Goal: Task Accomplishment & Management: Use online tool/utility

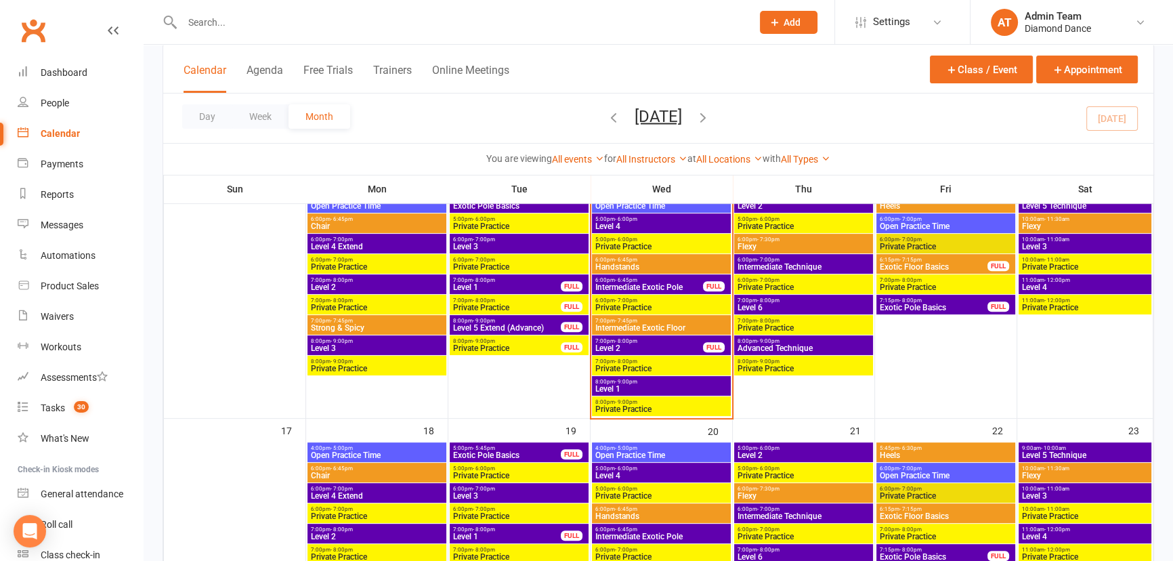
click at [657, 328] on span "Intermediate Exotic Floor" at bounding box center [660, 328] width 133 height 8
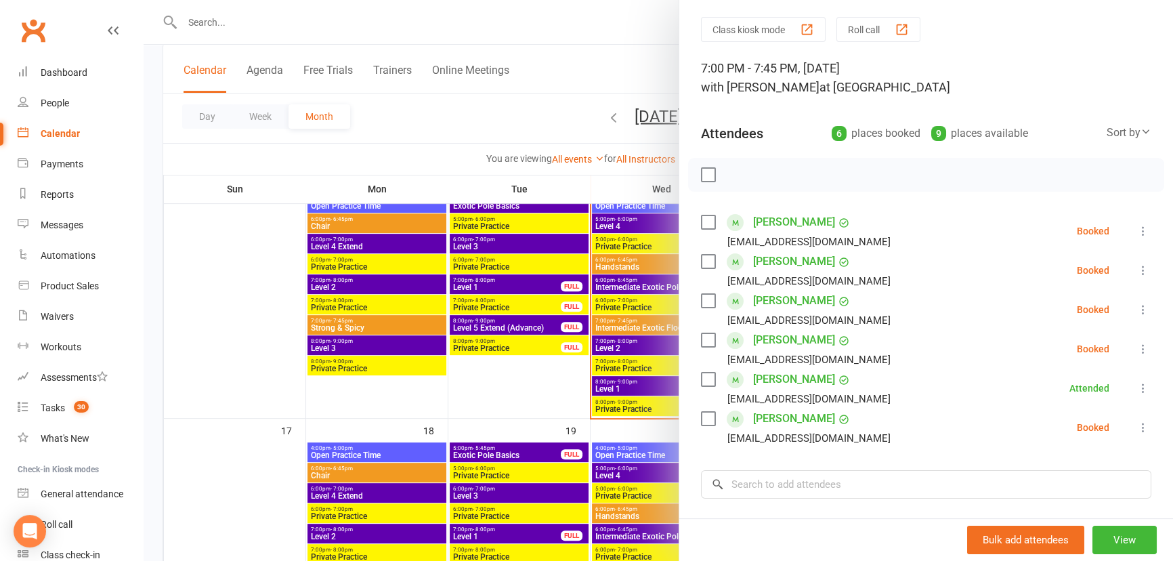
scroll to position [61, 0]
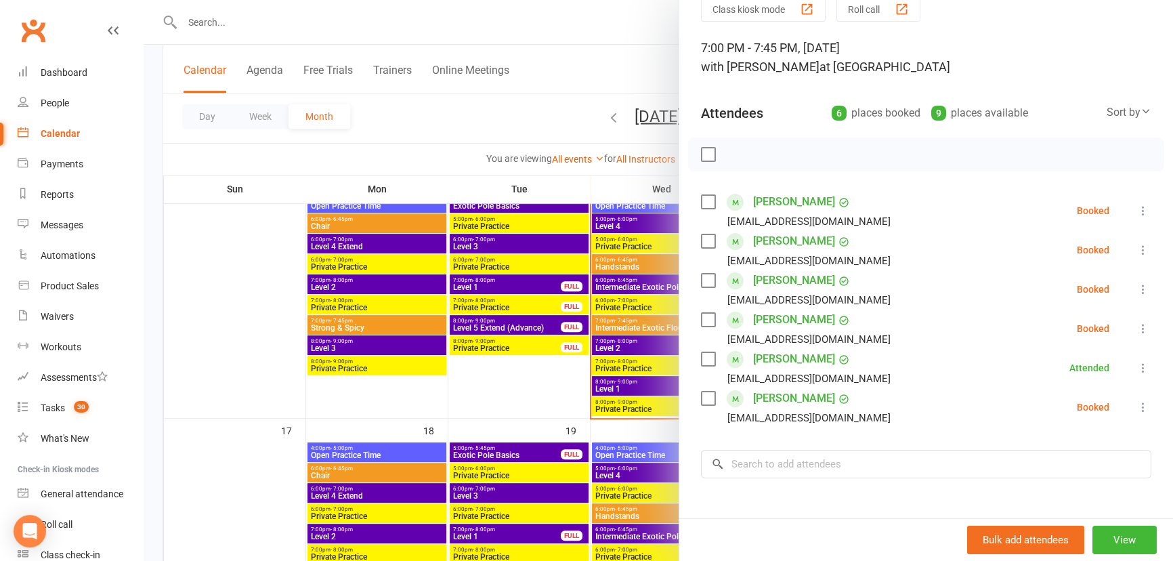
click at [632, 82] on div at bounding box center [658, 280] width 1029 height 561
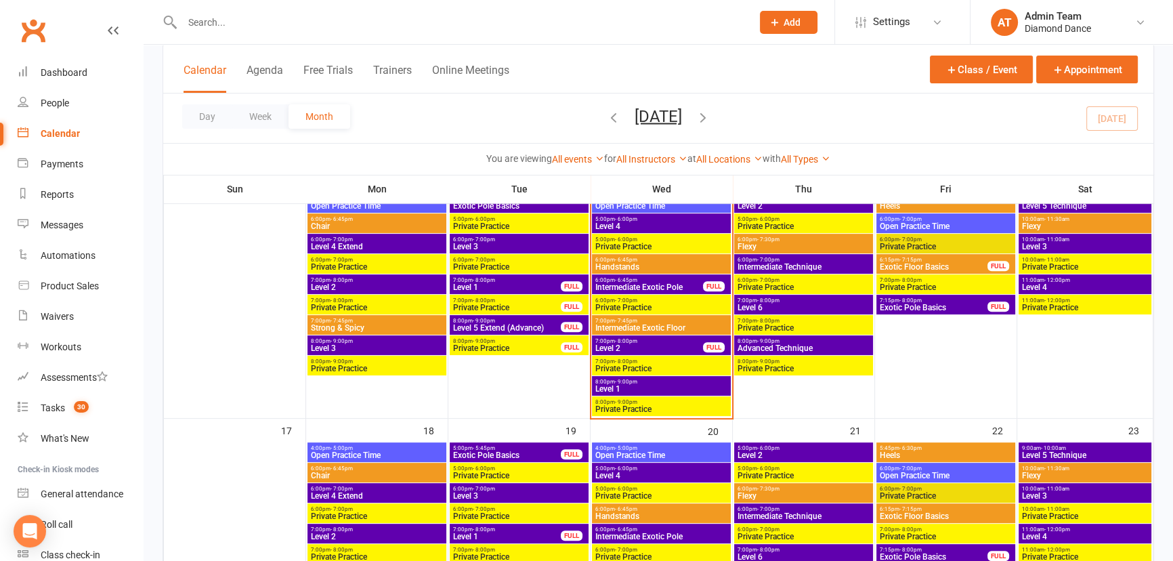
click at [655, 348] on span "Level 2" at bounding box center [648, 348] width 109 height 8
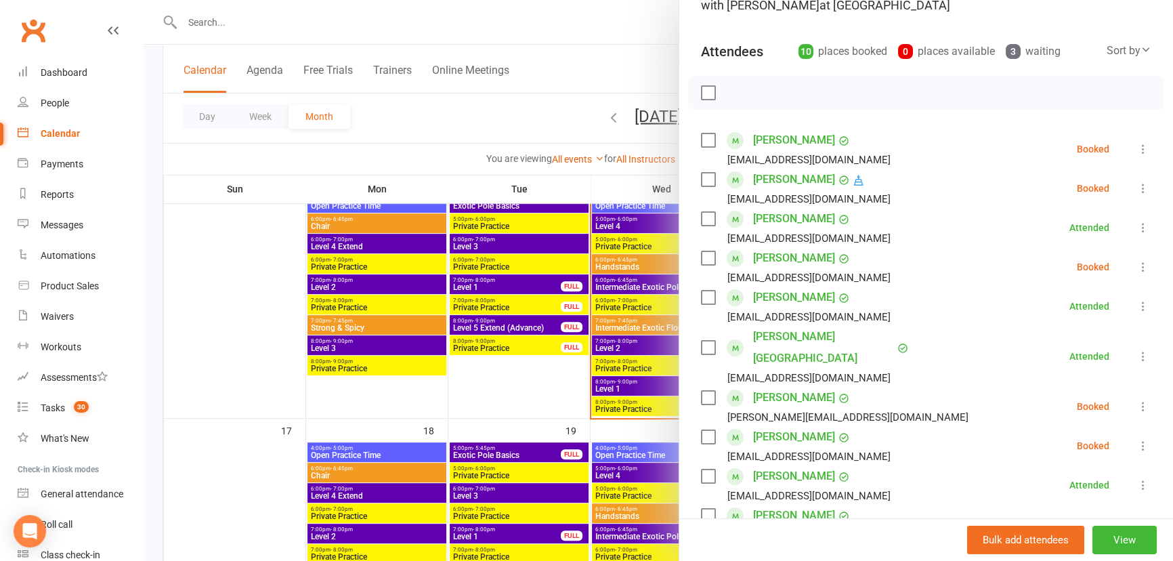
scroll to position [184, 0]
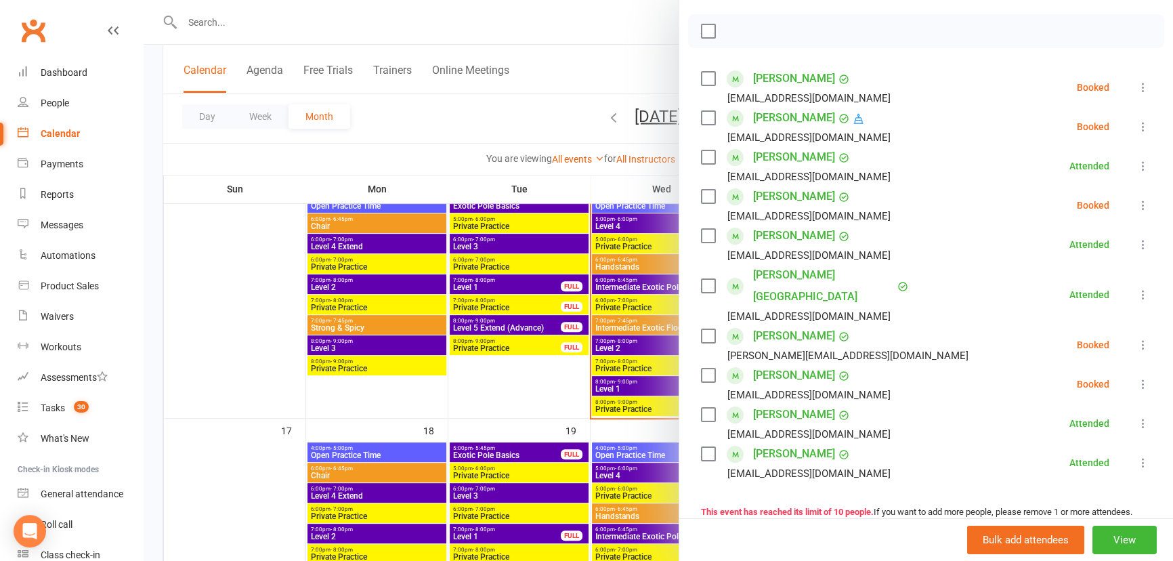
click at [1136, 338] on icon at bounding box center [1143, 345] width 14 height 14
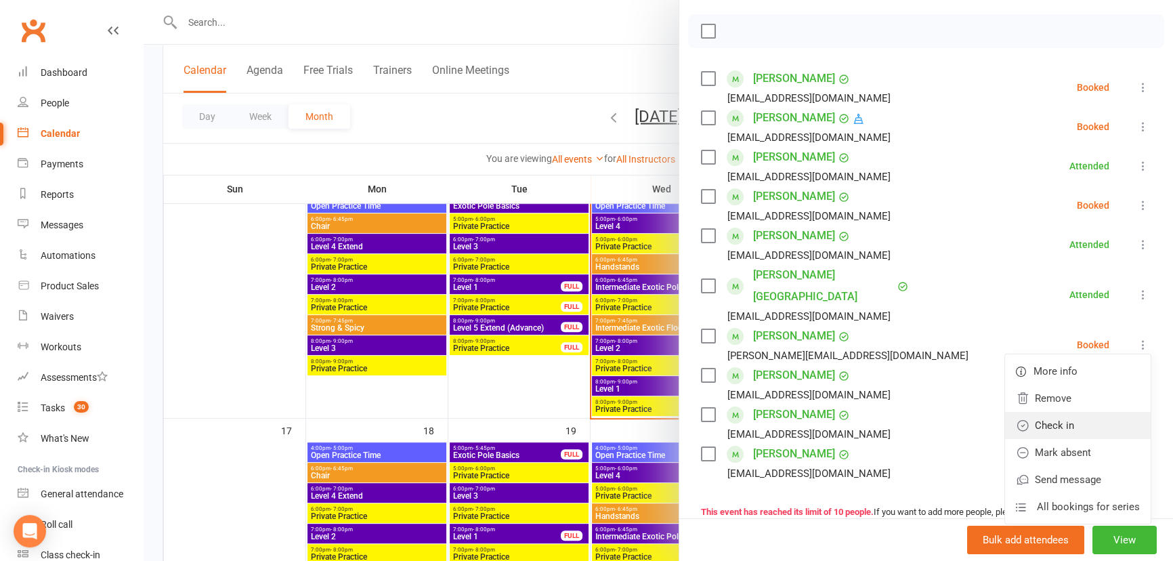
click at [1104, 412] on link "Check in" at bounding box center [1078, 425] width 146 height 27
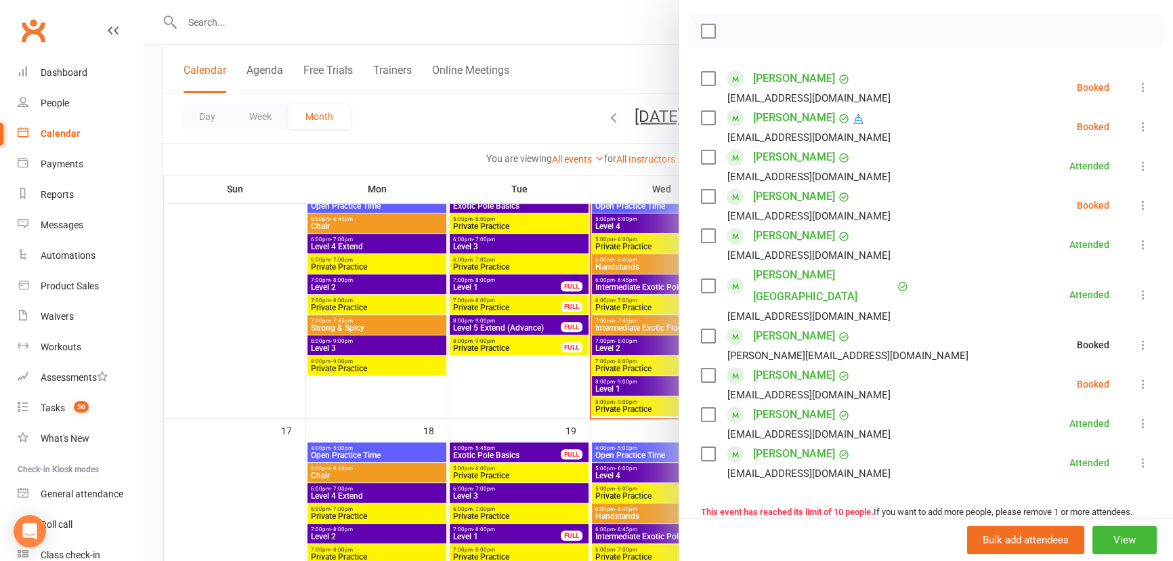
click at [1136, 203] on icon at bounding box center [1143, 205] width 14 height 14
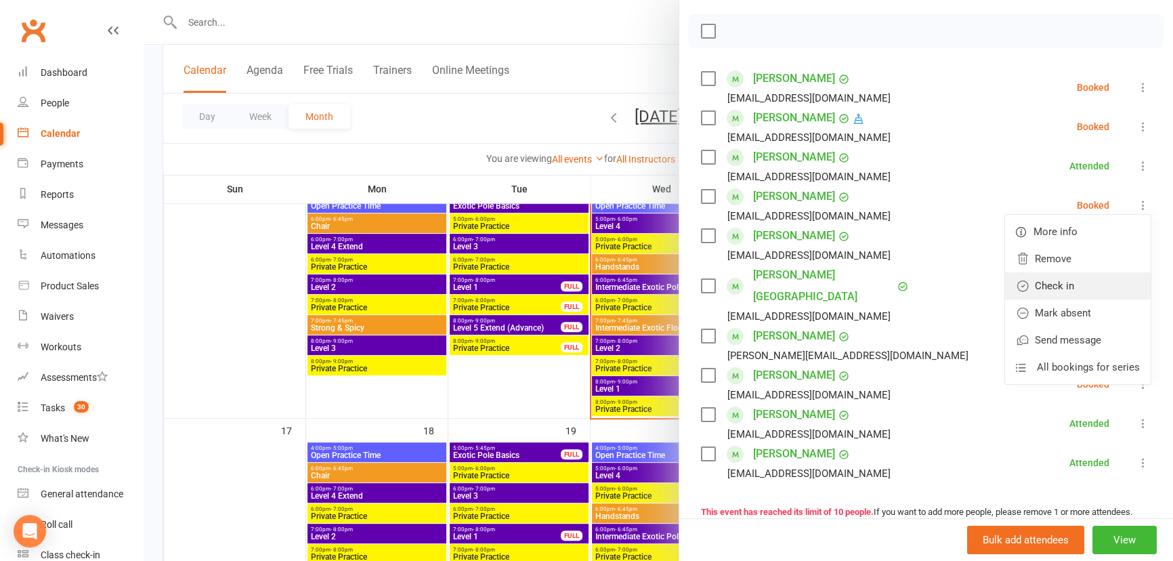
click at [1112, 293] on link "Check in" at bounding box center [1078, 285] width 146 height 27
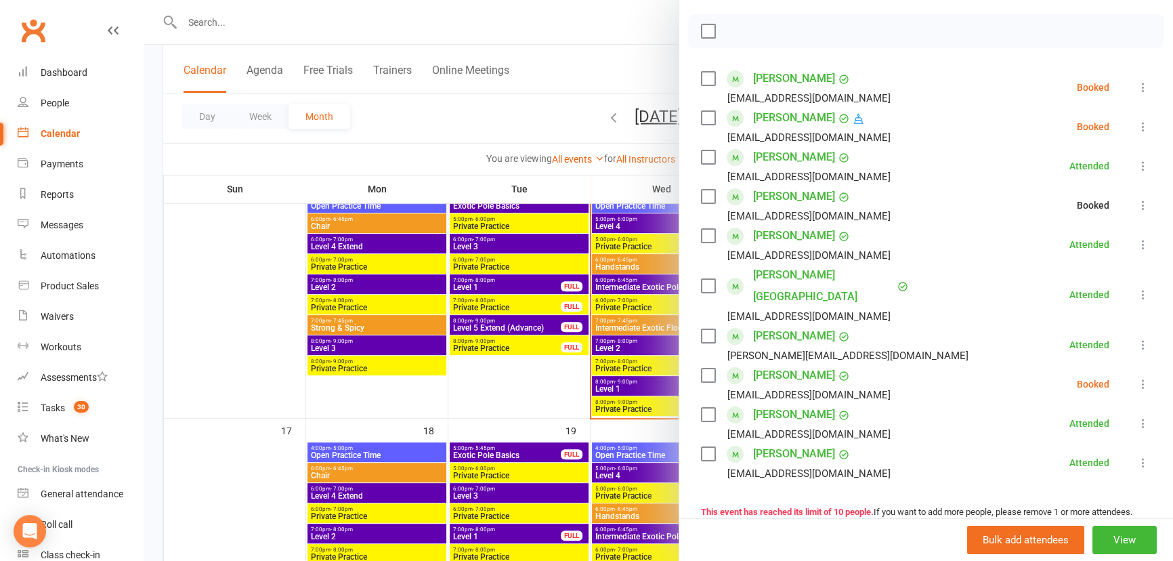
click at [1121, 135] on li "Julez Ferre [EMAIL_ADDRESS][DOMAIN_NAME] Booked More info Remove Check in Mark …" at bounding box center [926, 126] width 450 height 39
click at [1136, 120] on icon at bounding box center [1143, 127] width 14 height 14
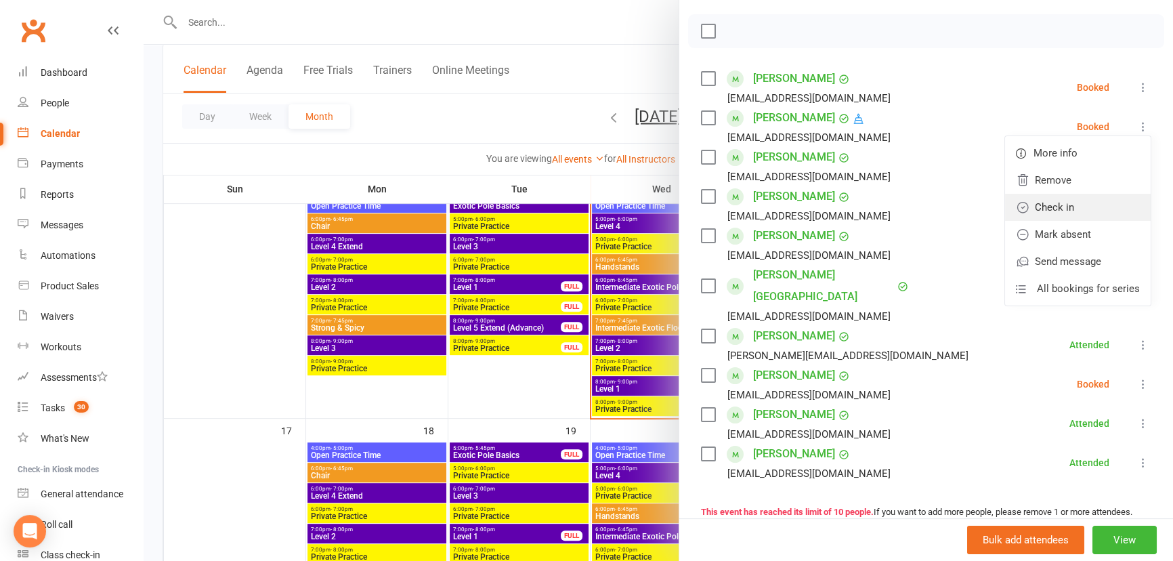
click at [1118, 215] on link "Check in" at bounding box center [1078, 207] width 146 height 27
